Goal: Entertainment & Leisure: Consume media (video, audio)

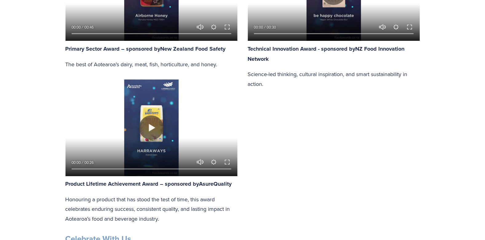
scroll to position [892, 0]
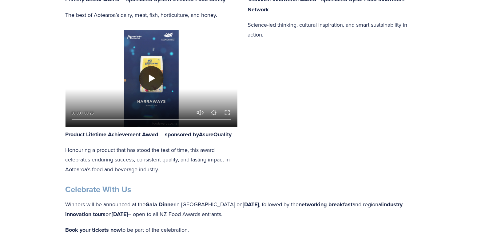
click at [152, 74] on button "Play" at bounding box center [151, 78] width 25 height 25
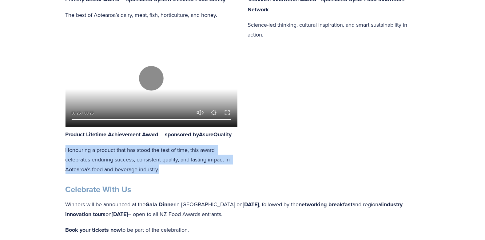
drag, startPoint x: 163, startPoint y: 168, endPoint x: 59, endPoint y: 148, distance: 105.8
copy p "Honouring a product that has stood the test of time, this award celebrates endu…"
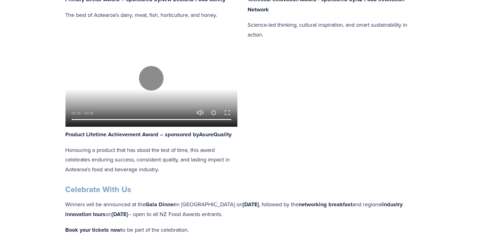
click at [340, 135] on div "Play 00:00 00:46 Unmute Mute Settings Speed Normal Speed Go back to previous me…" at bounding box center [242, 35] width 365 height 290
click at [154, 75] on button "Play" at bounding box center [151, 78] width 25 height 25
click at [148, 75] on button "Play" at bounding box center [151, 78] width 25 height 25
type input "15.29"
click at [228, 111] on button "Exit fullscreen Enter fullscreen" at bounding box center [227, 112] width 7 height 7
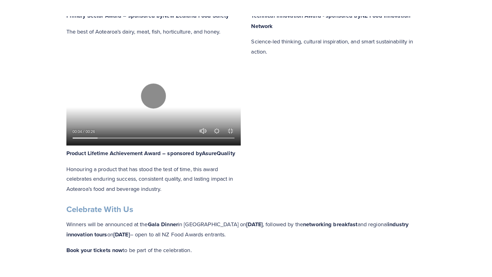
scroll to position [919, 0]
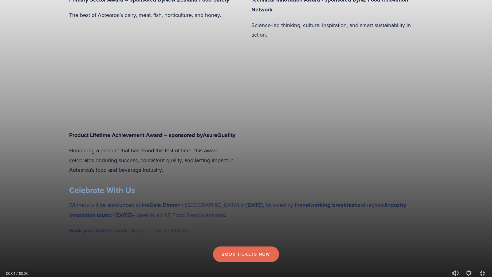
click at [481, 240] on button "Exit fullscreen Enter fullscreen" at bounding box center [482, 272] width 7 height 7
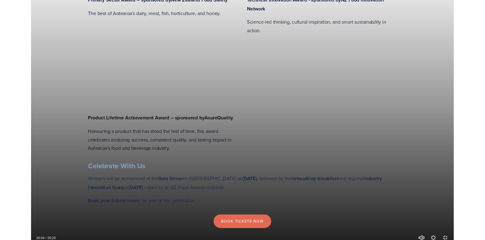
scroll to position [892, 0]
